Goal: Task Accomplishment & Management: Use online tool/utility

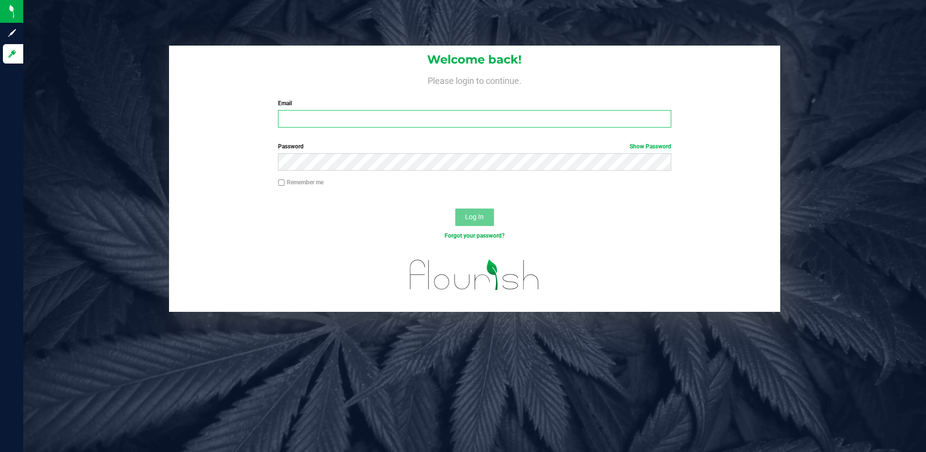
click at [345, 121] on input "Email" at bounding box center [474, 118] width 393 height 17
type input "slewandowski@liveparallel.com"
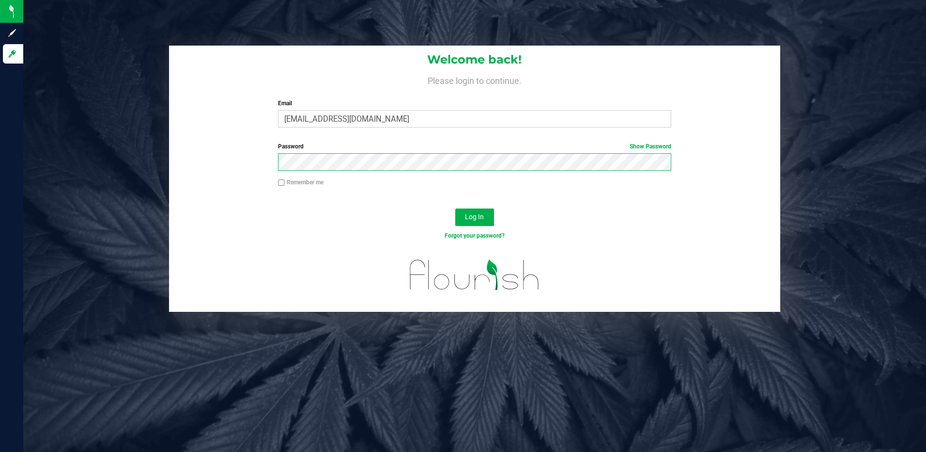
click at [455, 208] on button "Log In" at bounding box center [474, 216] width 39 height 17
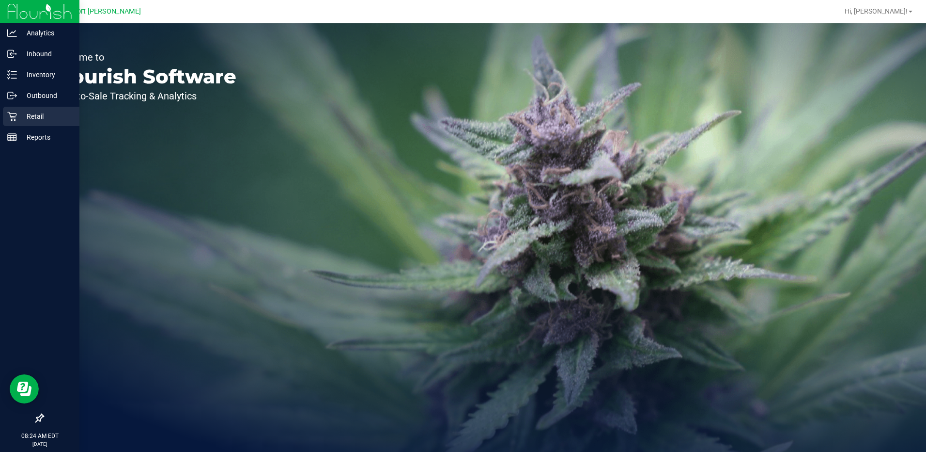
click at [33, 114] on p "Retail" at bounding box center [46, 116] width 58 height 12
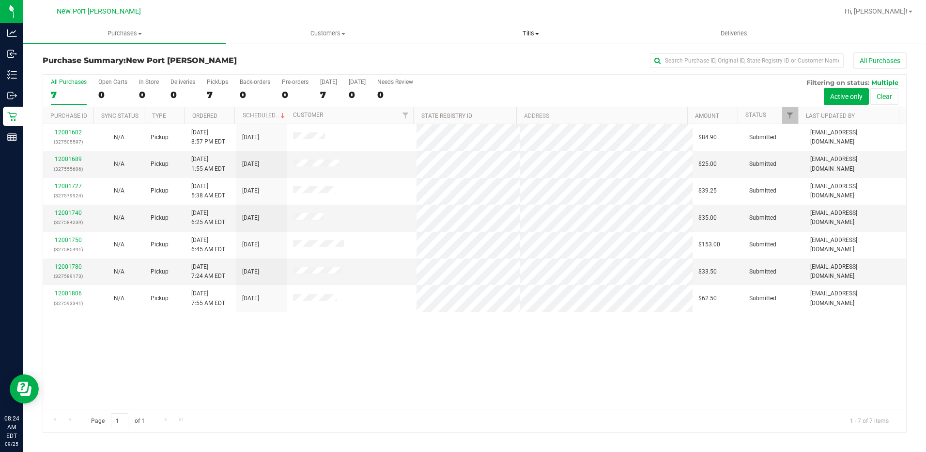
click at [539, 33] on span at bounding box center [537, 34] width 4 height 2
click at [487, 61] on span "Manage tills" at bounding box center [462, 58] width 65 height 8
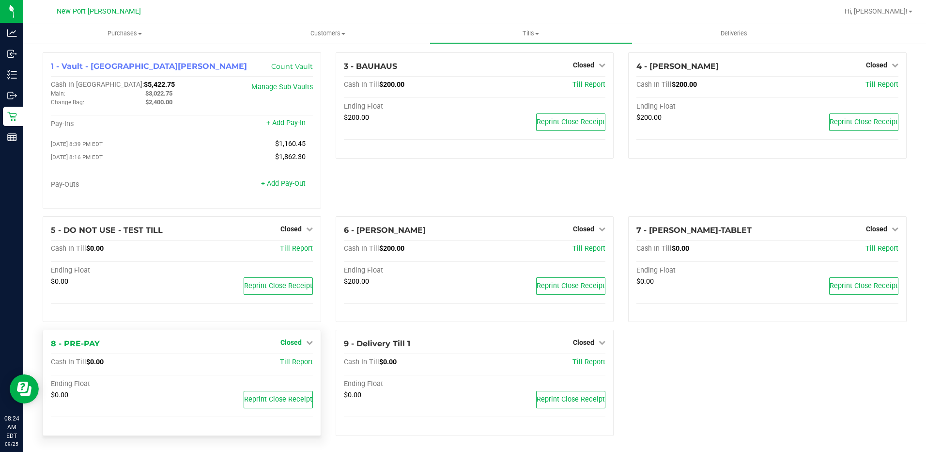
click at [306, 344] on icon at bounding box center [309, 342] width 7 height 7
click at [294, 364] on link "Open Till" at bounding box center [291, 363] width 26 height 8
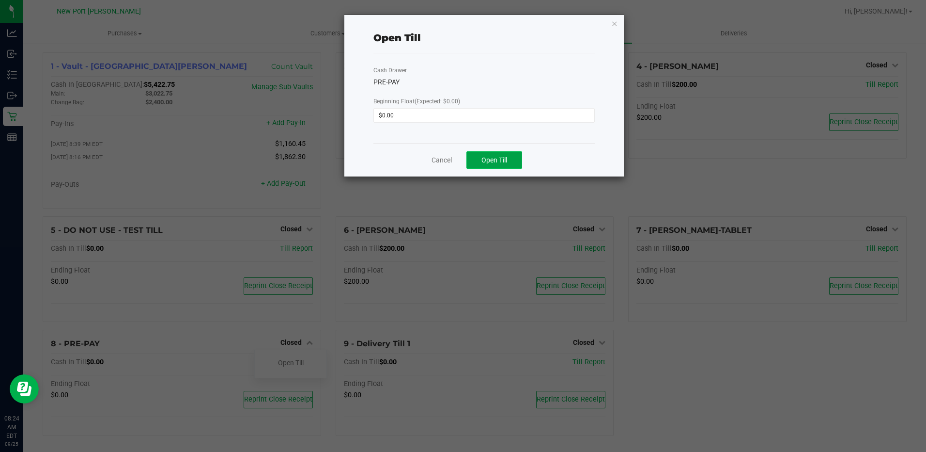
click at [486, 159] on span "Open Till" at bounding box center [495, 160] width 26 height 8
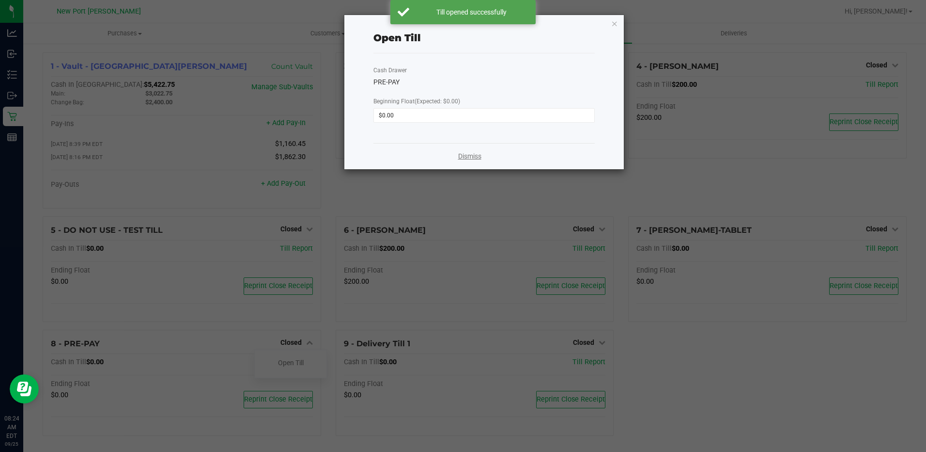
click at [467, 155] on link "Dismiss" at bounding box center [469, 156] width 23 height 10
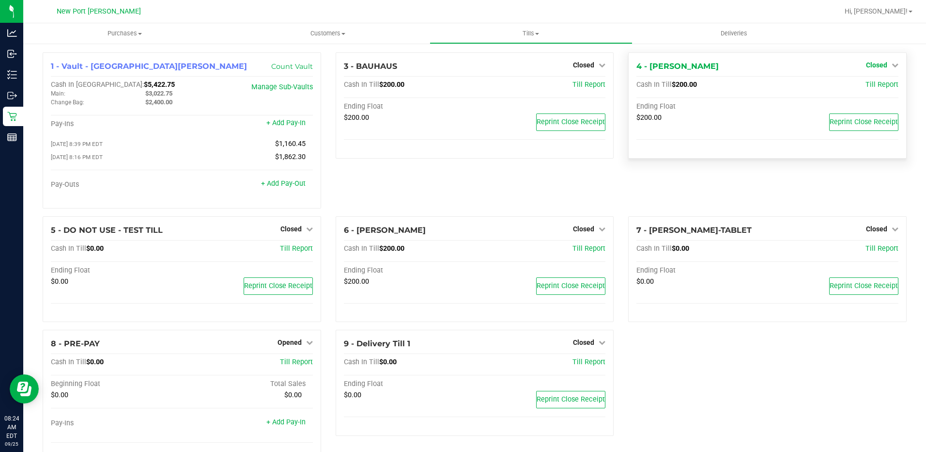
click at [892, 66] on icon at bounding box center [895, 65] width 7 height 7
click at [865, 85] on link "Open Till" at bounding box center [877, 85] width 26 height 8
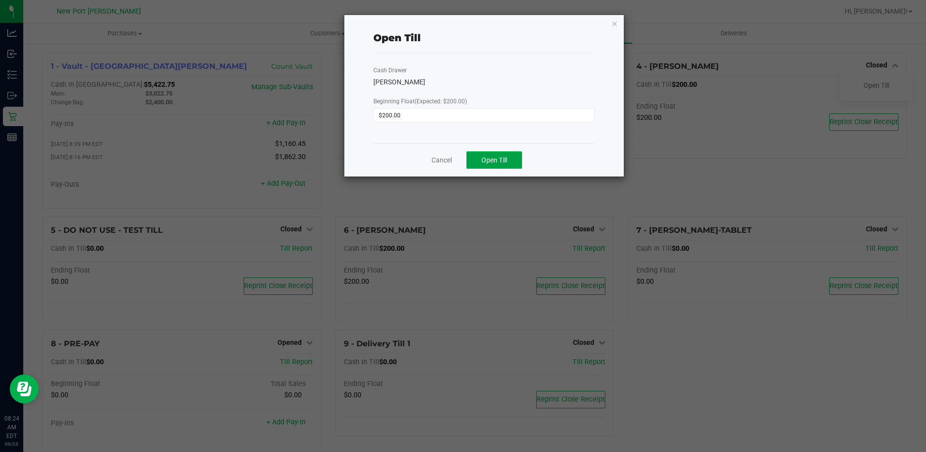
click at [472, 157] on button "Open Till" at bounding box center [495, 159] width 56 height 17
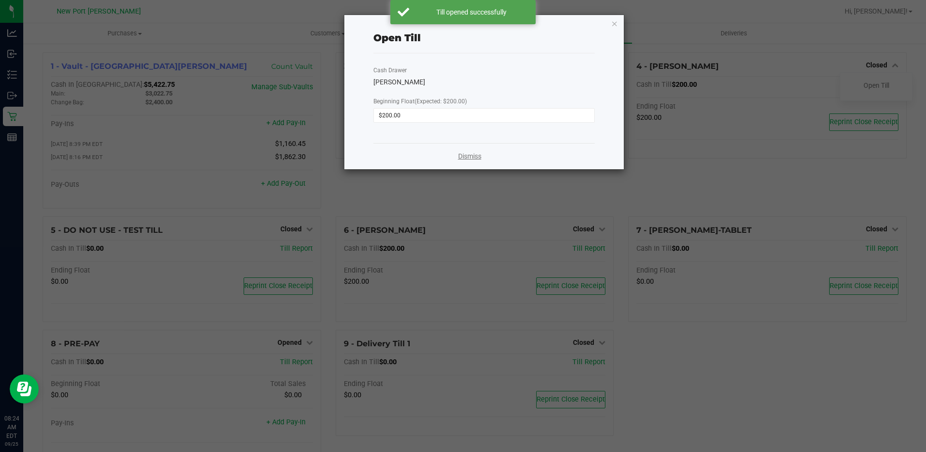
click at [476, 151] on link "Dismiss" at bounding box center [469, 156] width 23 height 10
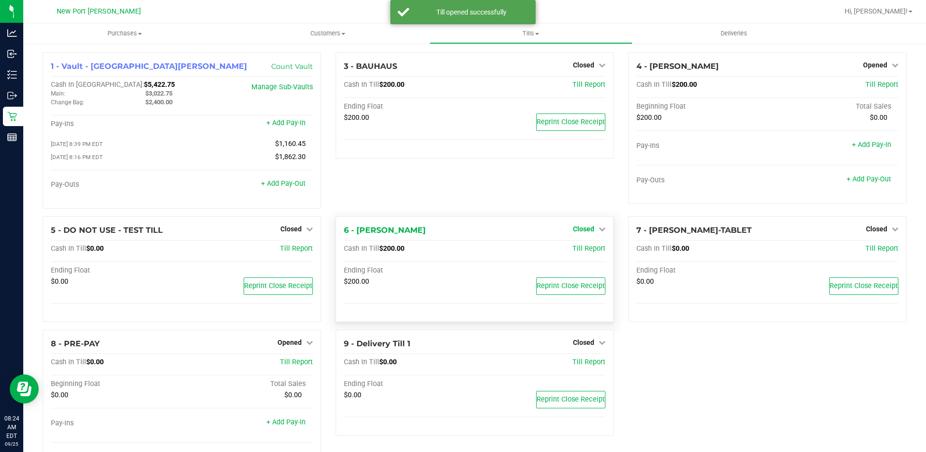
click at [599, 230] on icon at bounding box center [602, 228] width 7 height 7
click at [571, 251] on link "Open Till" at bounding box center [584, 249] width 26 height 8
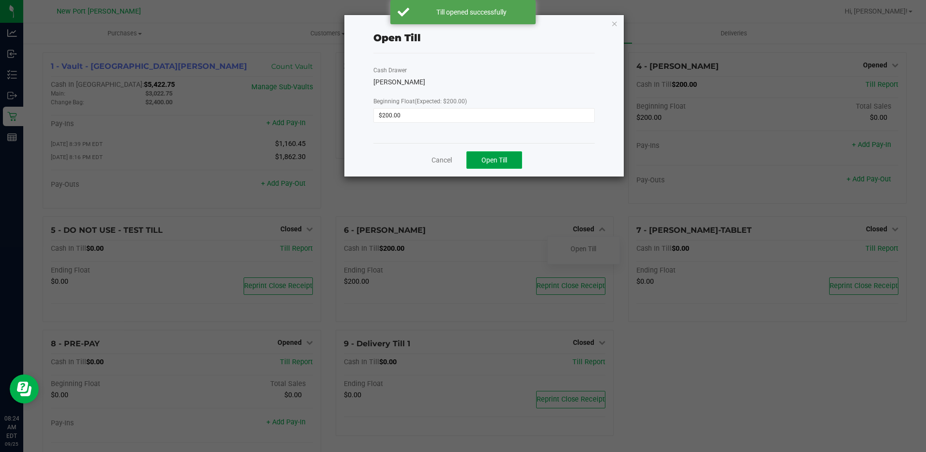
click at [493, 163] on span "Open Till" at bounding box center [495, 160] width 26 height 8
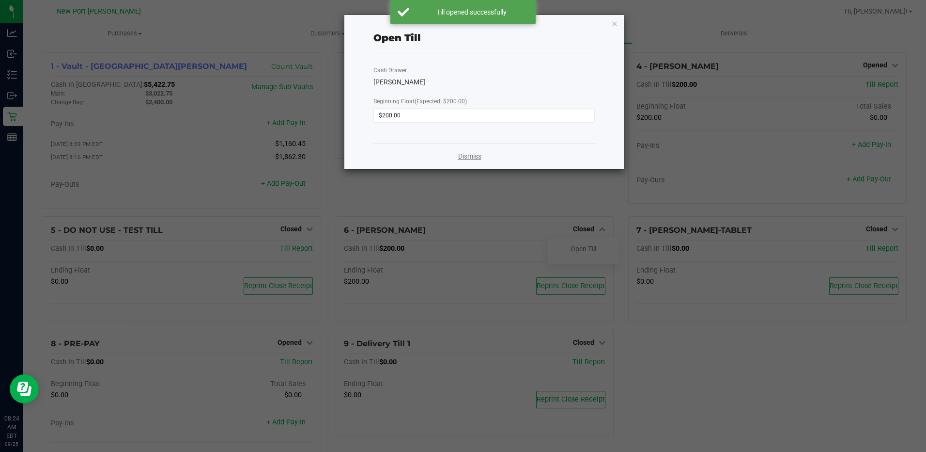
click at [470, 156] on link "Dismiss" at bounding box center [469, 156] width 23 height 10
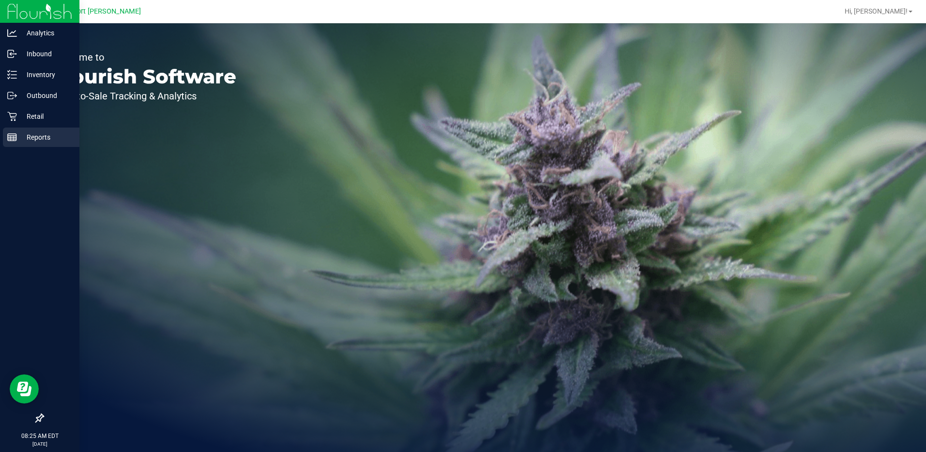
click at [40, 134] on p "Reports" at bounding box center [46, 137] width 58 height 12
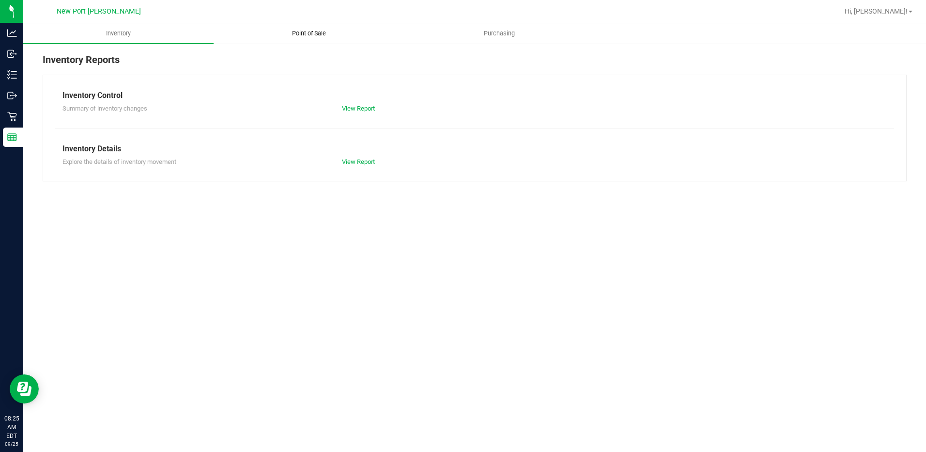
click at [307, 29] on span "Point of Sale" at bounding box center [309, 33] width 60 height 9
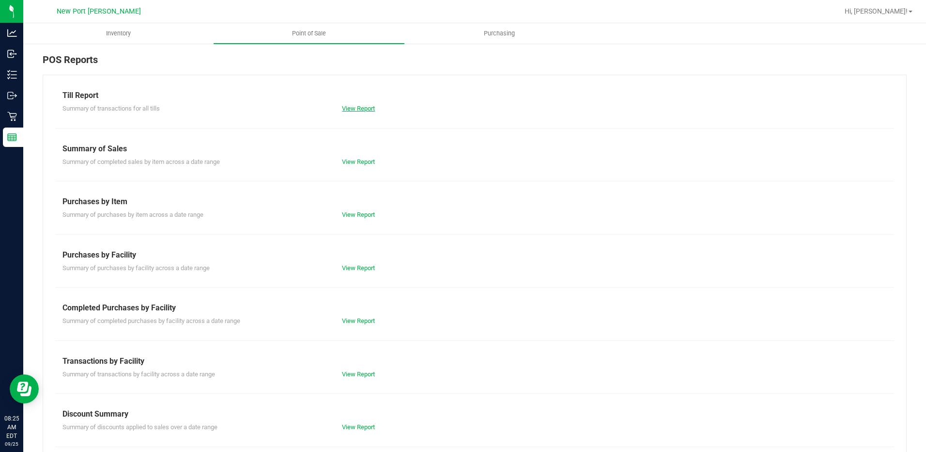
click at [364, 111] on link "View Report" at bounding box center [358, 108] width 33 height 7
